Goal: Transaction & Acquisition: Purchase product/service

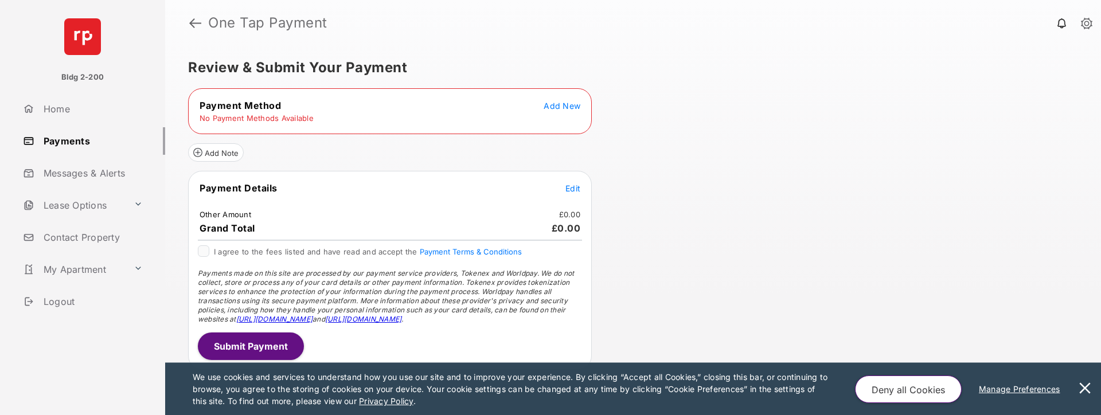
click at [1087, 391] on button at bounding box center [1085, 389] width 23 height 52
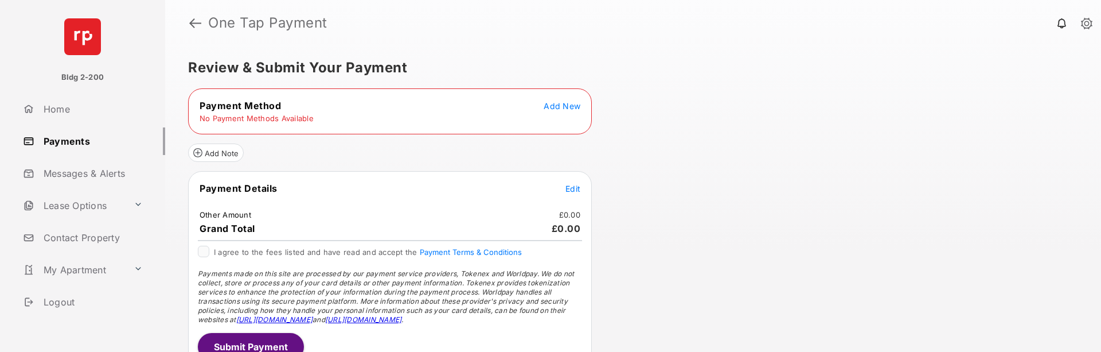
click at [567, 105] on span "Add New" at bounding box center [562, 106] width 37 height 10
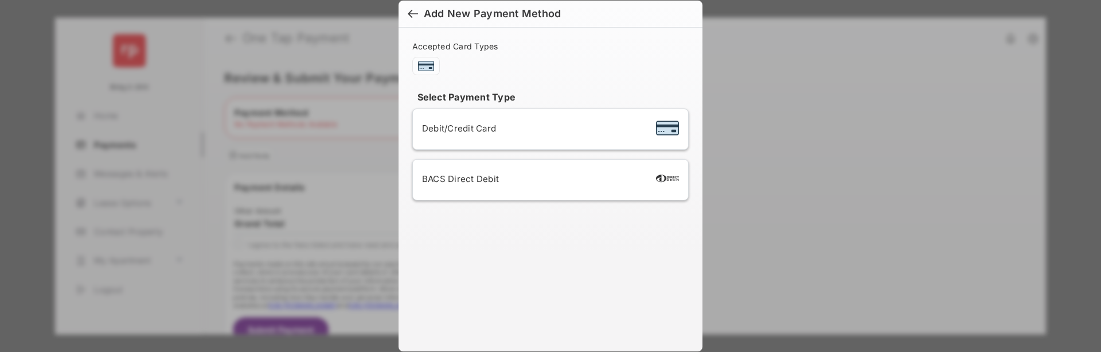
click at [487, 130] on span "Debit/Credit Card" at bounding box center [459, 128] width 74 height 11
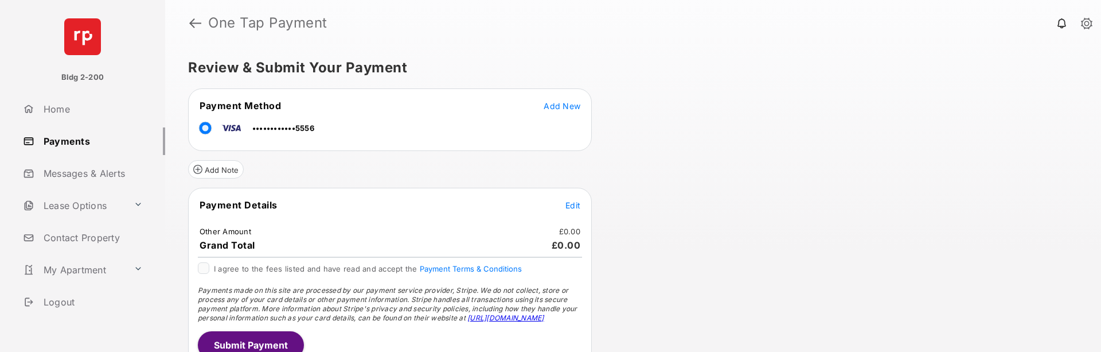
click at [576, 209] on span "Edit" at bounding box center [573, 205] width 15 height 10
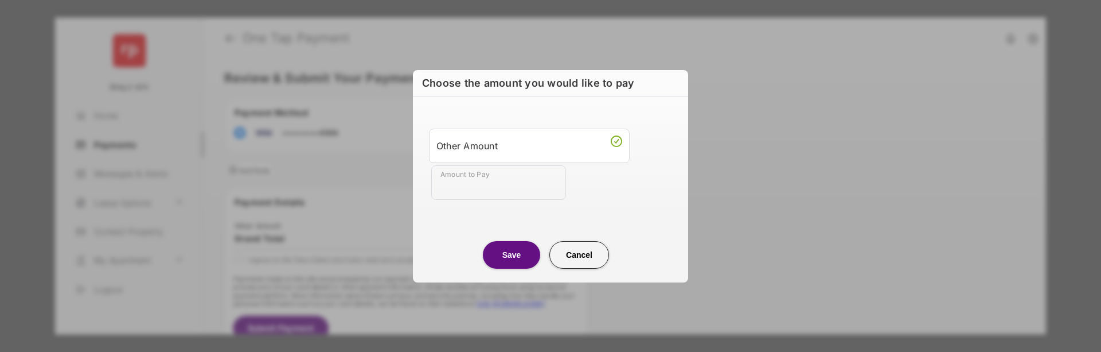
click at [512, 185] on input "Amount to Pay" at bounding box center [498, 182] width 135 height 34
type input "**"
click at [516, 256] on button "Save" at bounding box center [511, 255] width 57 height 28
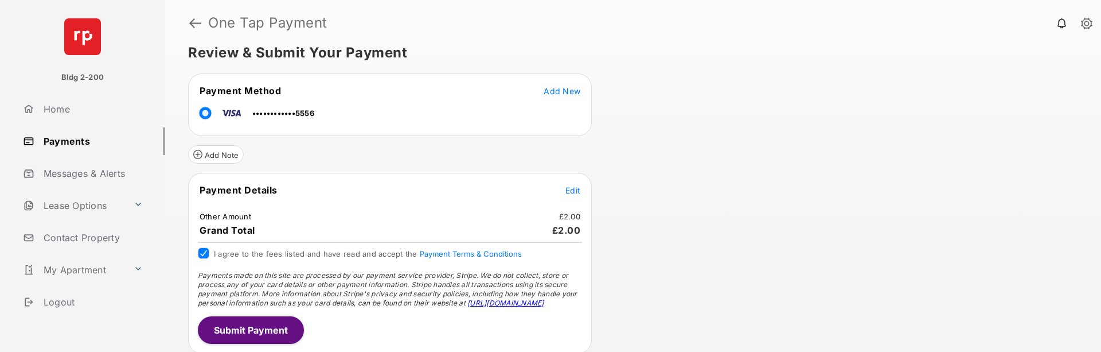
scroll to position [18, 0]
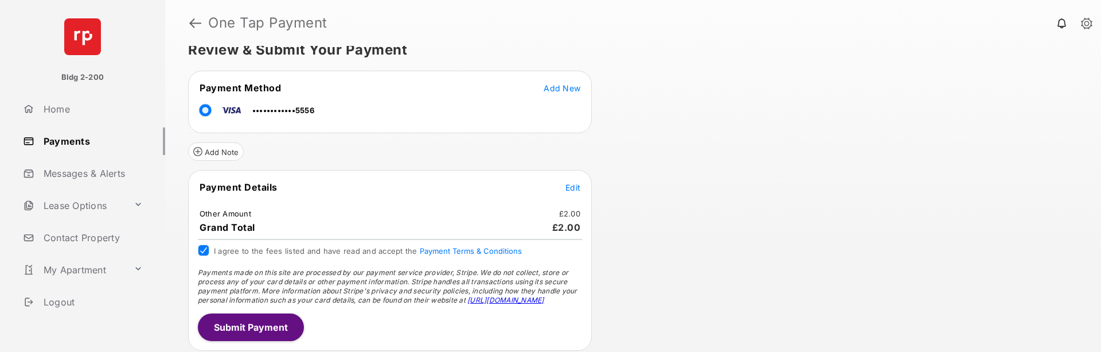
click at [248, 322] on button "Submit Payment" at bounding box center [251, 327] width 106 height 28
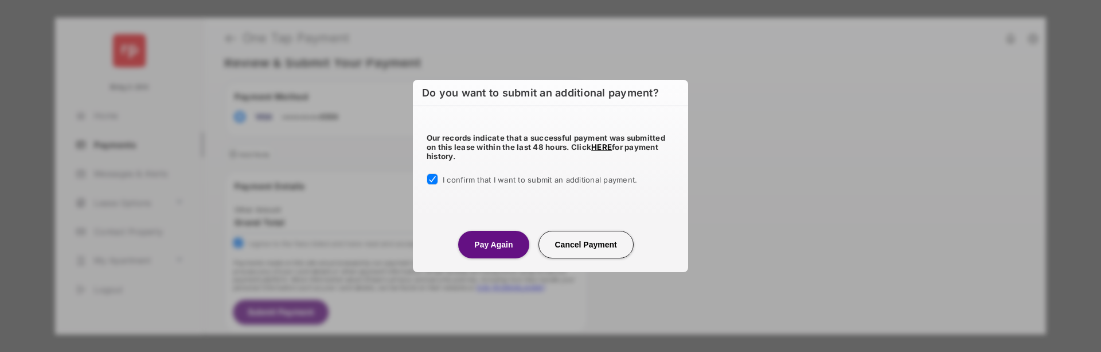
click at [477, 251] on button "Pay Again" at bounding box center [493, 245] width 71 height 28
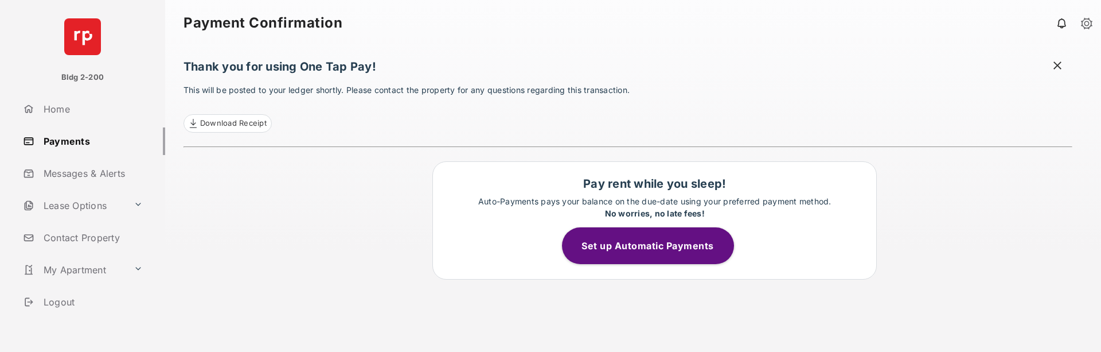
click at [86, 142] on link "Payments" at bounding box center [91, 141] width 147 height 28
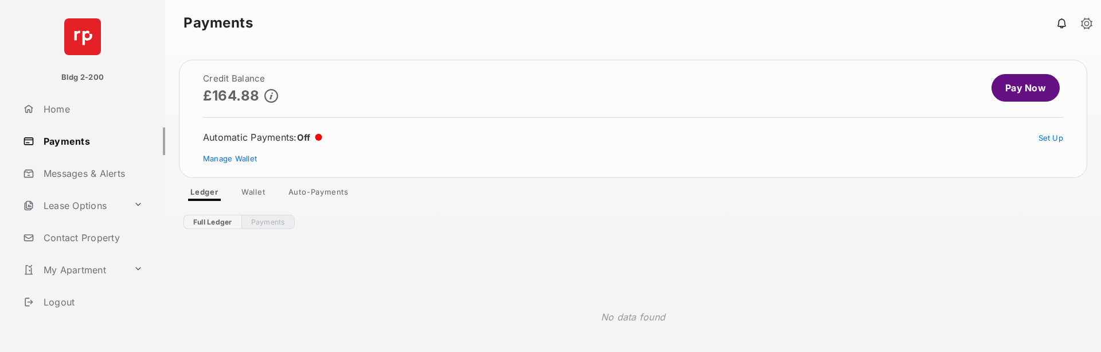
click at [1010, 95] on link "Pay Now" at bounding box center [1026, 88] width 68 height 28
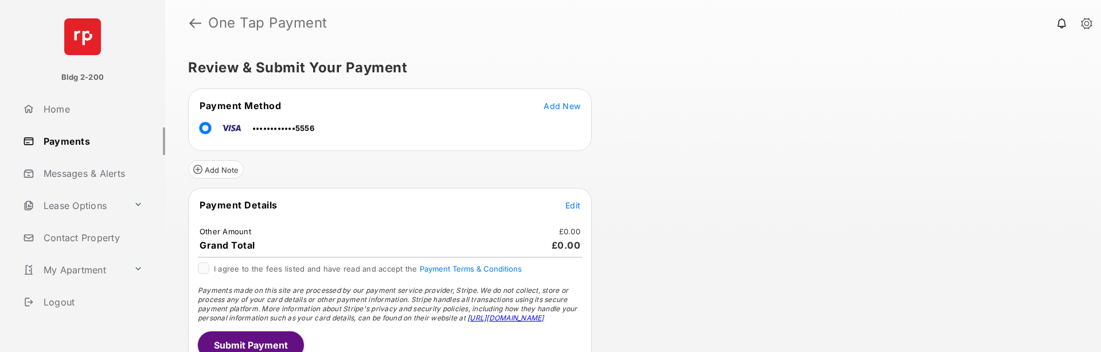
click at [555, 109] on span "Add New" at bounding box center [562, 106] width 37 height 10
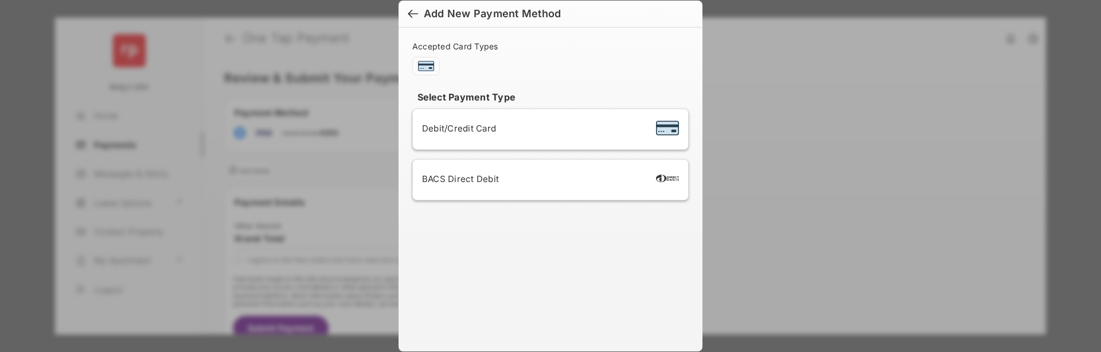
click at [474, 127] on span "Debit/Credit Card" at bounding box center [459, 128] width 74 height 11
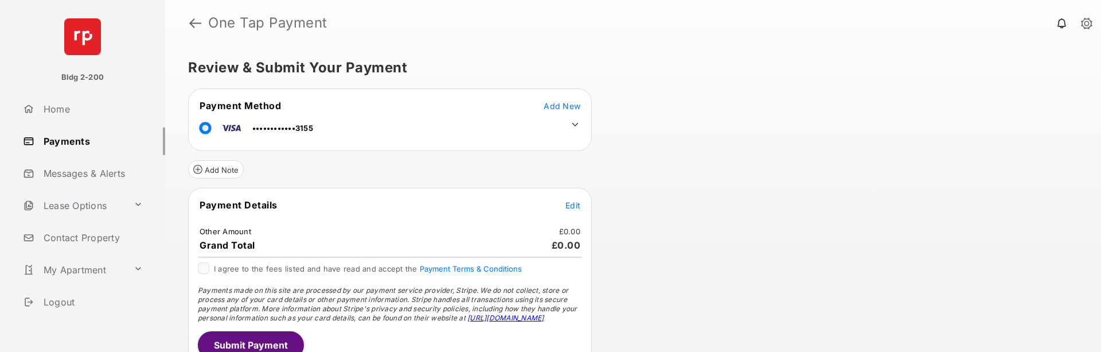
click at [571, 201] on span "Edit" at bounding box center [573, 205] width 15 height 10
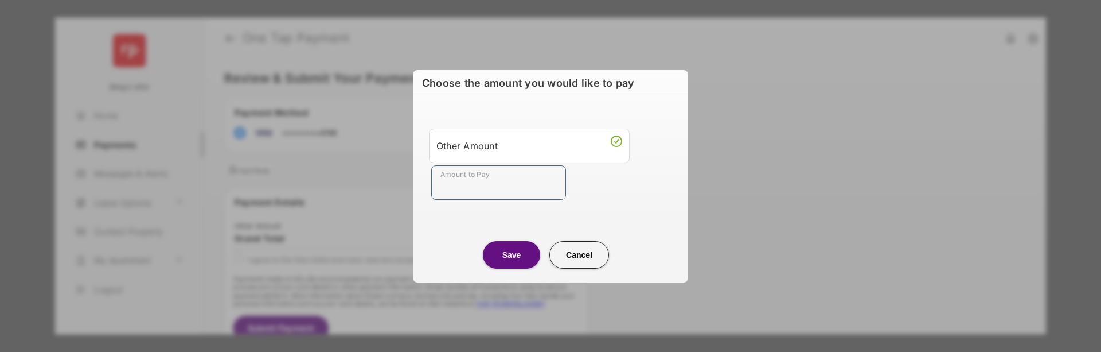
click at [528, 189] on input "Amount to Pay" at bounding box center [498, 182] width 135 height 34
type input "**"
click at [528, 253] on button "Save" at bounding box center [511, 255] width 57 height 28
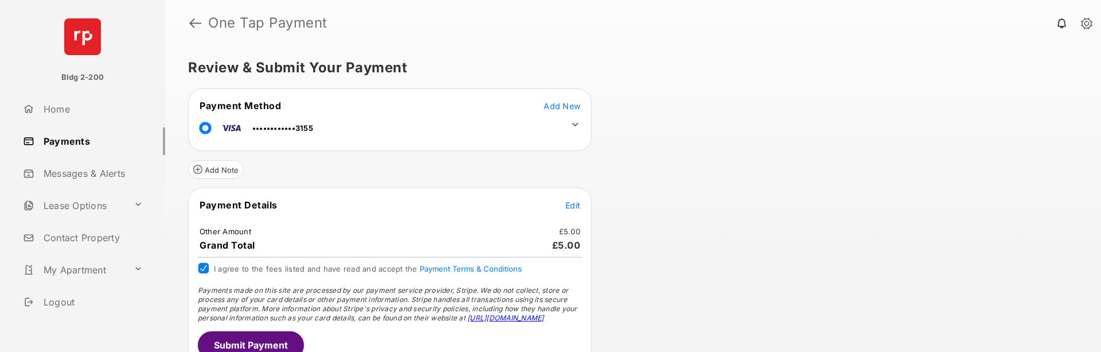
click at [237, 345] on button "Submit Payment" at bounding box center [251, 345] width 106 height 28
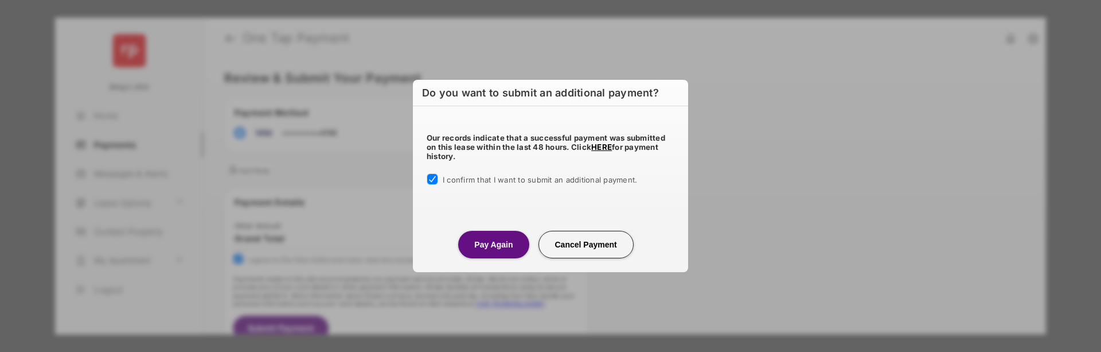
click at [480, 237] on button "Pay Again" at bounding box center [493, 245] width 71 height 28
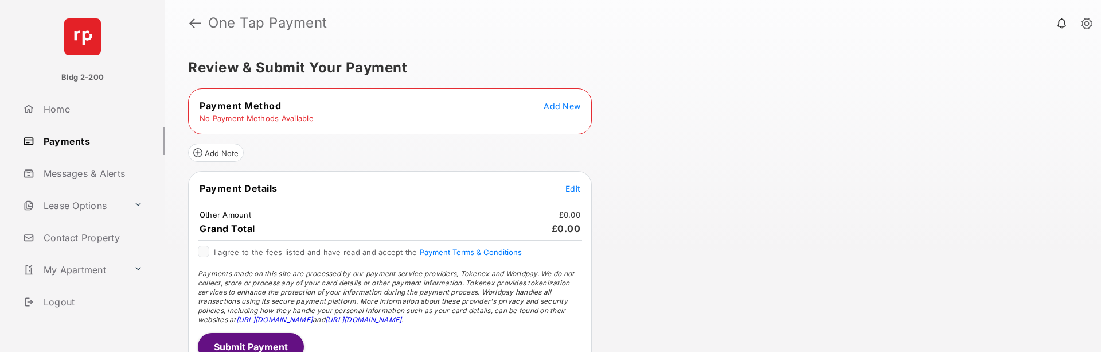
click at [554, 111] on button "Add New" at bounding box center [562, 105] width 37 height 11
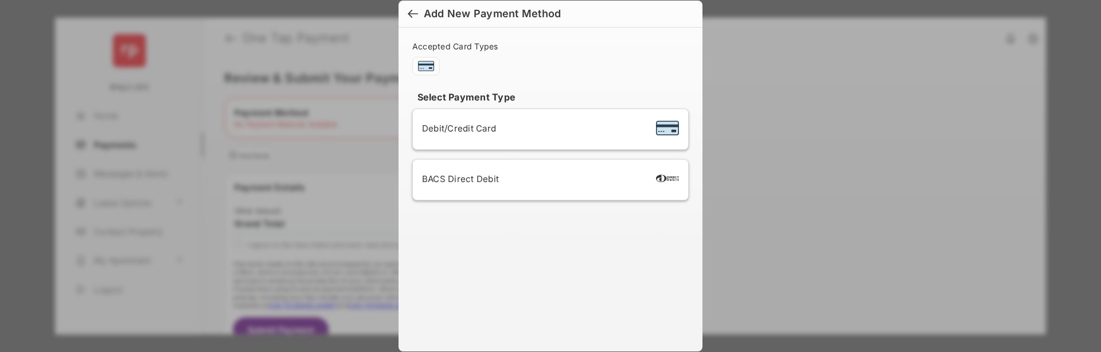
click at [412, 13] on div at bounding box center [413, 15] width 10 height 13
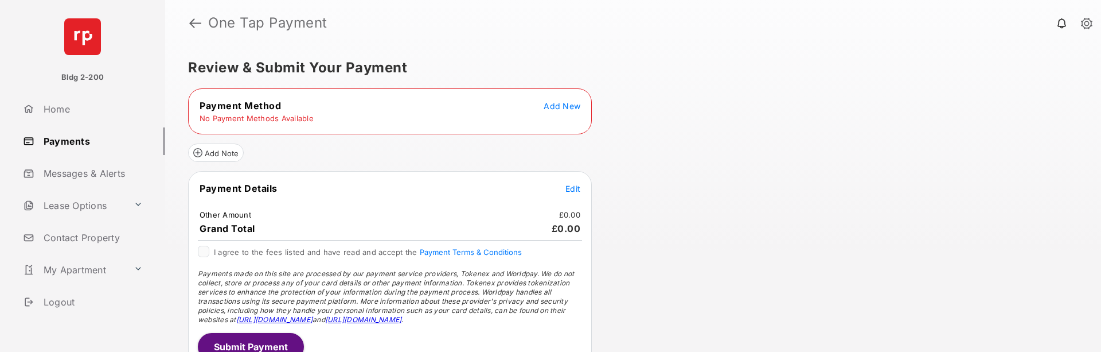
click at [414, 125] on div "Payment Method Add New No Payment Methods Available" at bounding box center [390, 111] width 404 height 46
click at [76, 141] on link "Payments" at bounding box center [91, 141] width 147 height 28
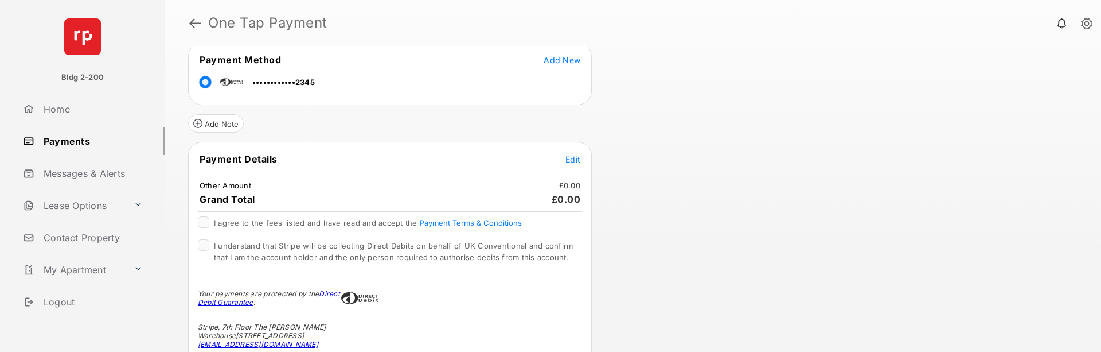
scroll to position [172, 0]
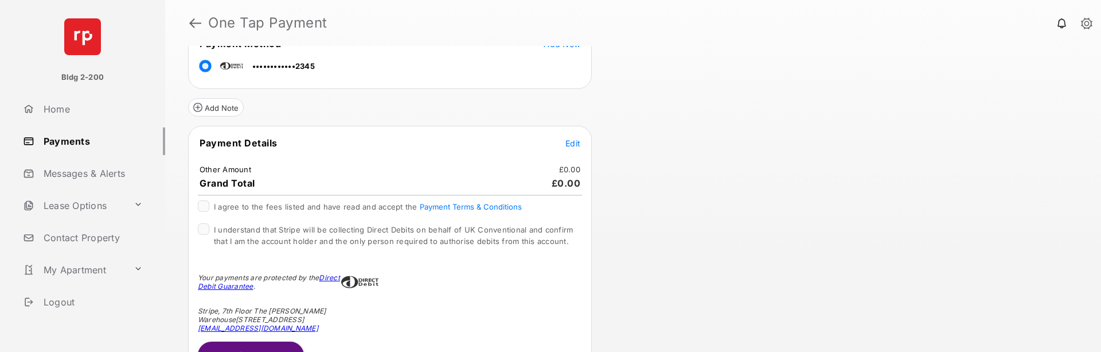
click at [569, 143] on span "Edit" at bounding box center [573, 143] width 15 height 10
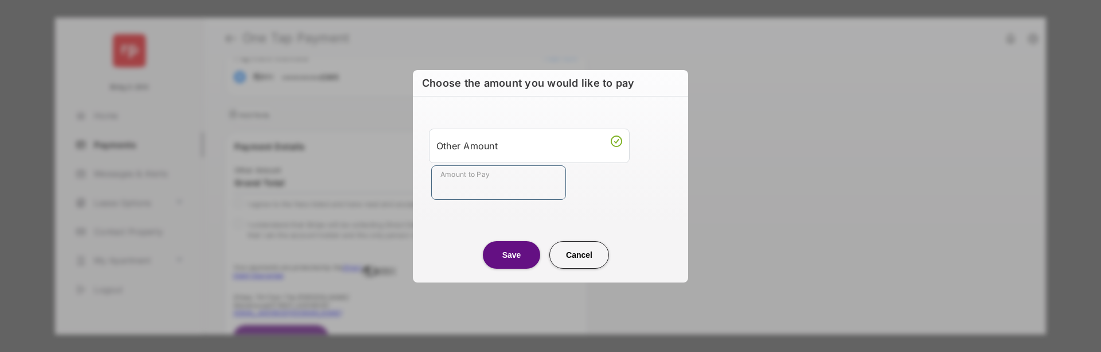
click at [503, 181] on input "Amount to Pay" at bounding box center [498, 182] width 135 height 34
type input "**"
click at [505, 251] on button "Save" at bounding box center [511, 255] width 57 height 28
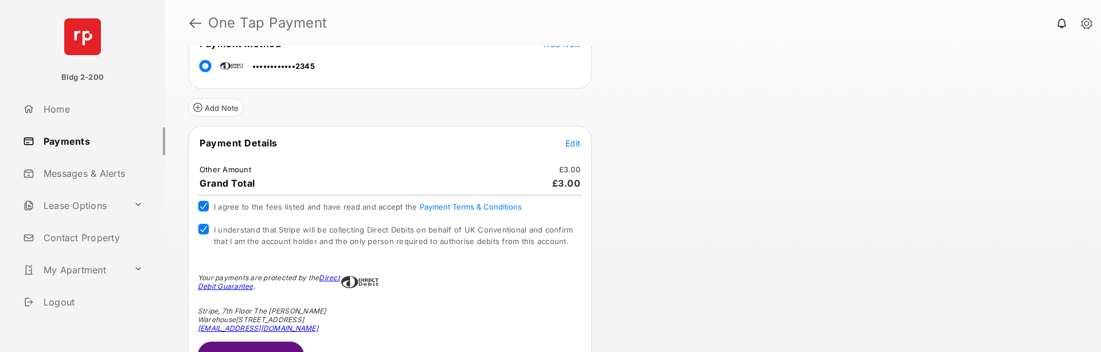
scroll to position [200, 0]
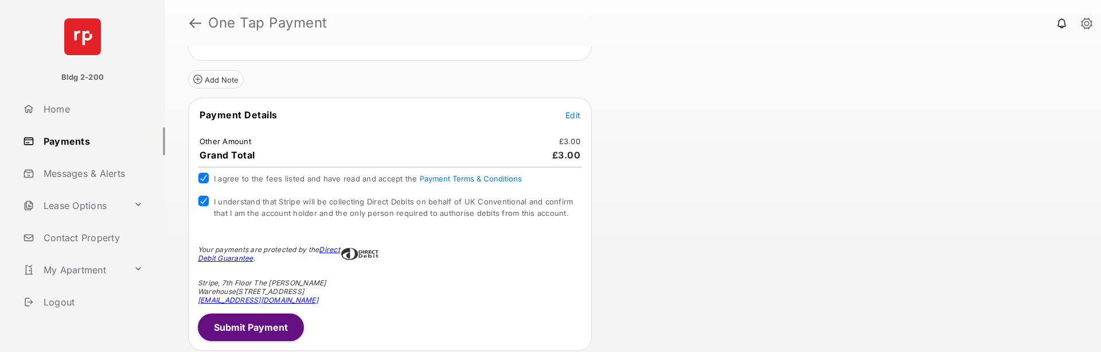
click at [254, 324] on button "Submit Payment" at bounding box center [251, 327] width 106 height 28
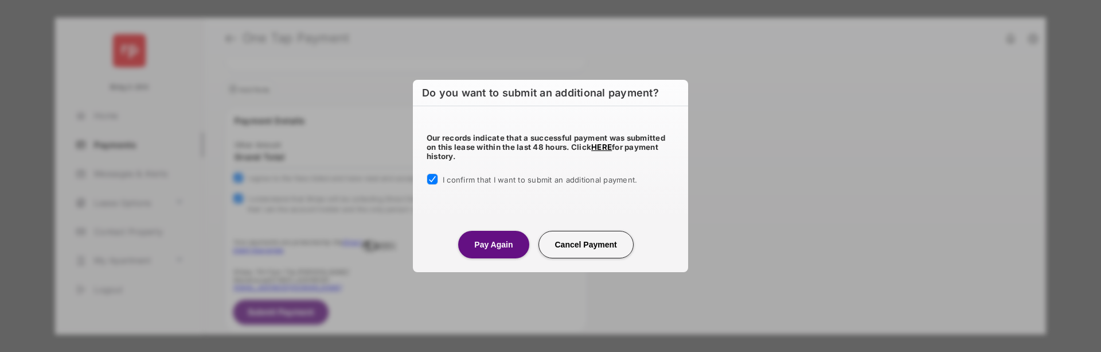
click at [504, 235] on button "Pay Again" at bounding box center [493, 245] width 71 height 28
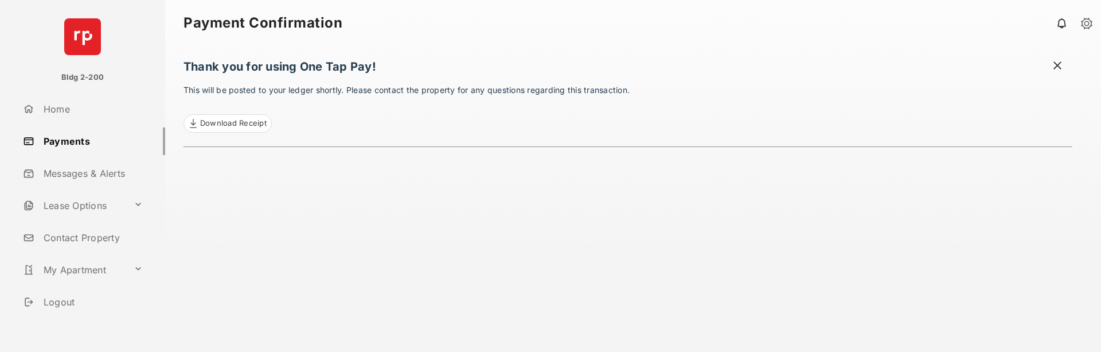
click at [83, 144] on link "Payments" at bounding box center [91, 141] width 147 height 28
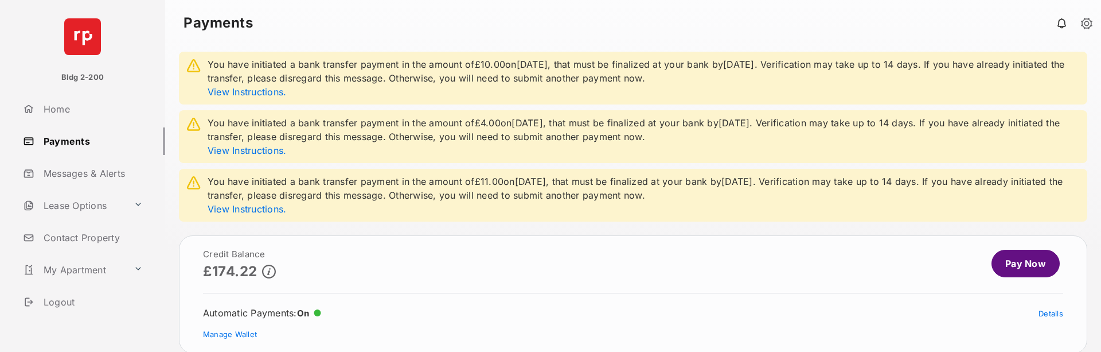
click at [1017, 266] on link "Pay Now" at bounding box center [1026, 264] width 68 height 28
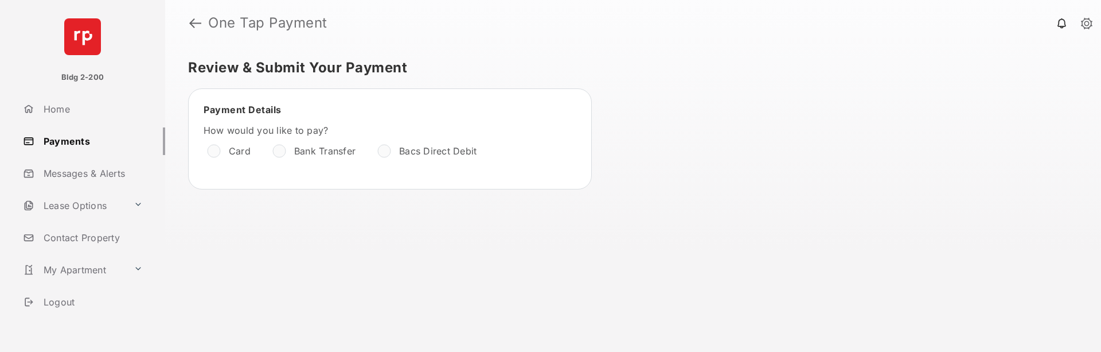
click at [65, 143] on link "Payments" at bounding box center [91, 141] width 147 height 28
